Goal: Task Accomplishment & Management: Complete application form

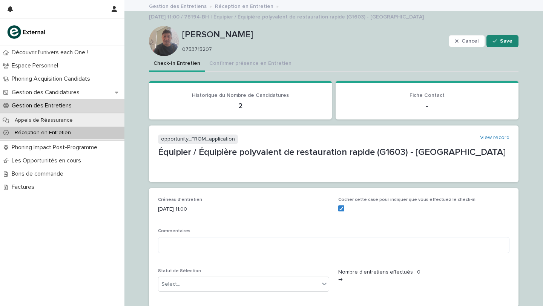
click at [508, 43] on button "Save" at bounding box center [503, 41] width 32 height 12
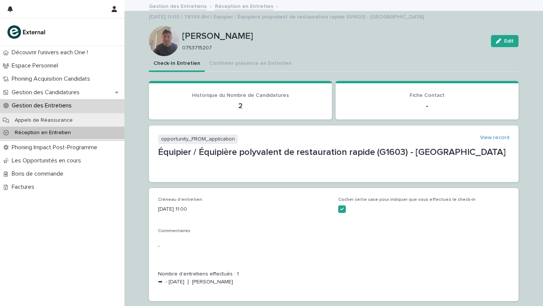
click at [167, 6] on link "Gestion des Entretiens" at bounding box center [178, 6] width 58 height 9
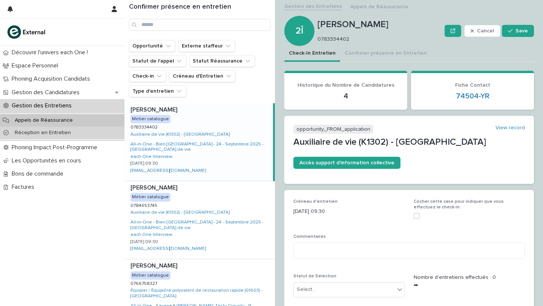
click at [64, 134] on p "Réception en Entretien" at bounding box center [43, 133] width 68 height 6
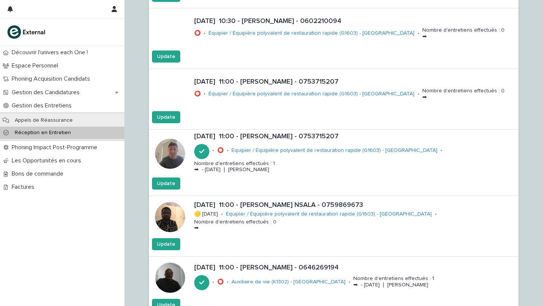
scroll to position [1706, 0]
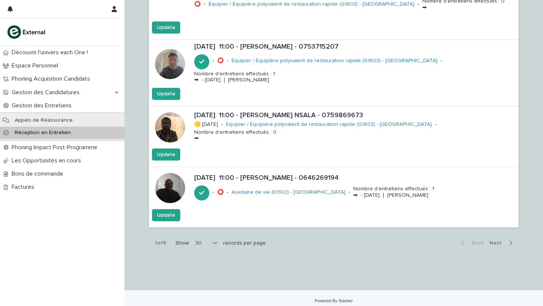
click at [497, 241] on span "Next" at bounding box center [498, 243] width 17 height 5
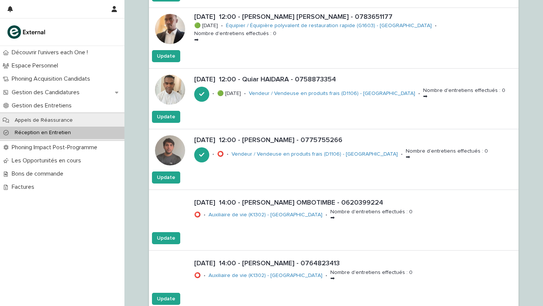
scroll to position [956, 0]
click at [273, 136] on p "[DATE] 12:00 - [PERSON_NAME] - 0775755266" at bounding box center [354, 140] width 321 height 8
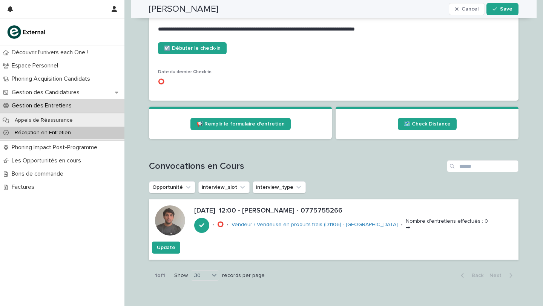
scroll to position [320, 0]
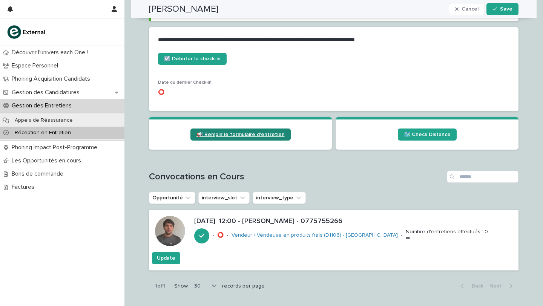
click at [232, 133] on span "📢 Remplir le formulaire d'entretien" at bounding box center [241, 134] width 88 height 5
